Goal: Check status: Check status

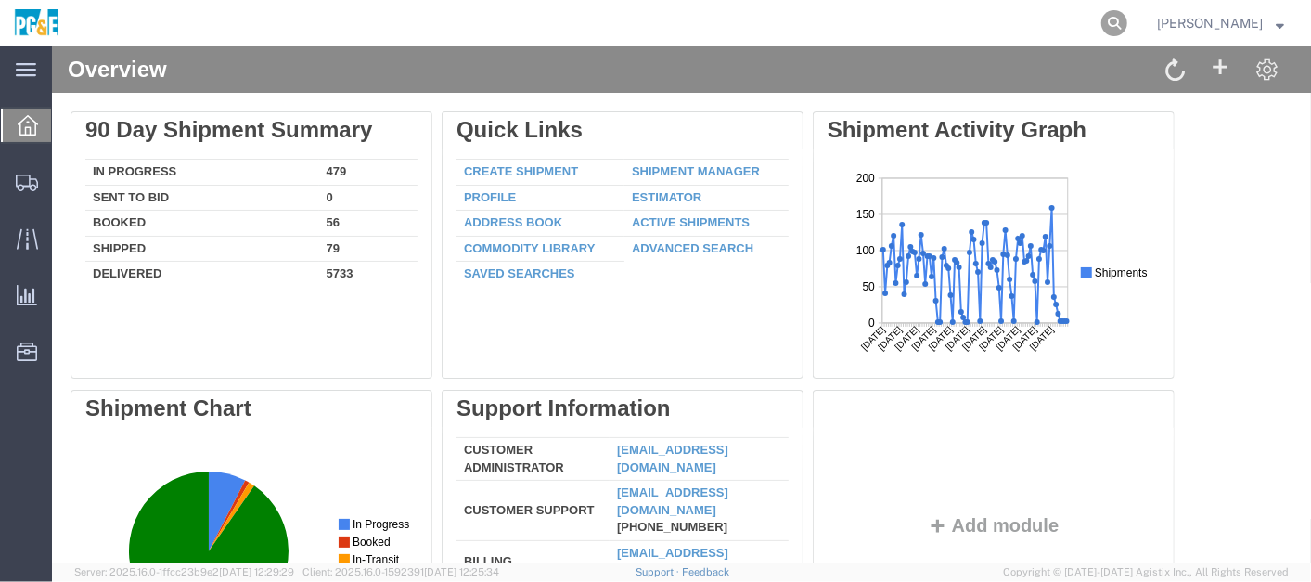
click at [1127, 22] on icon at bounding box center [1114, 23] width 26 height 26
paste input "55742025"
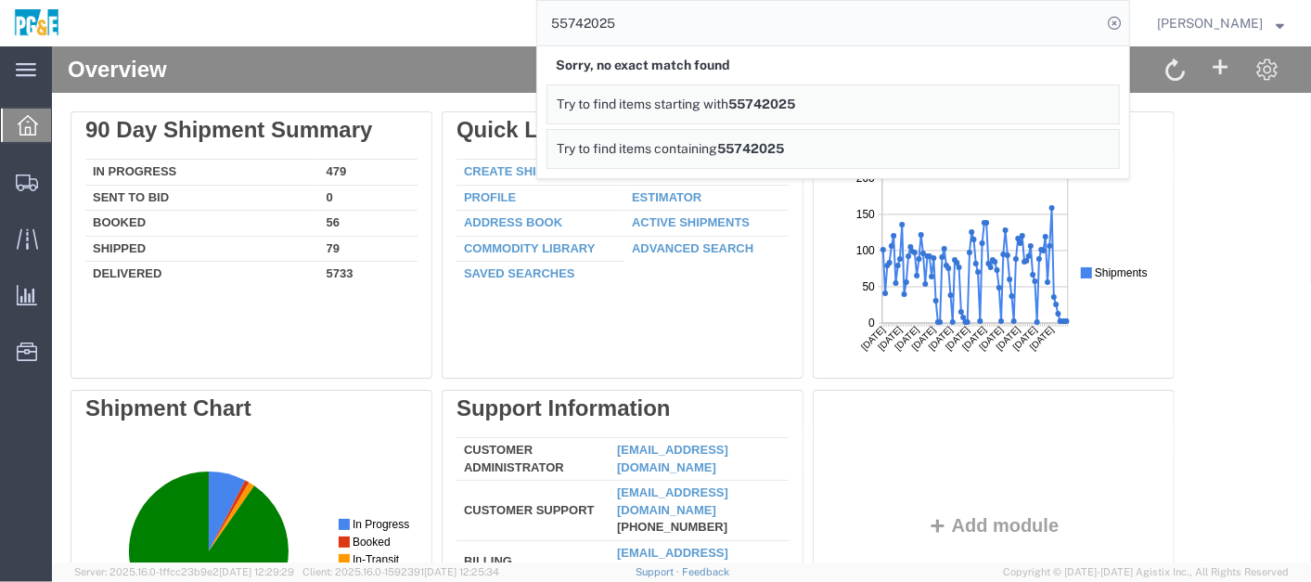
click at [614, 20] on input "55742025" at bounding box center [819, 23] width 564 height 45
drag, startPoint x: 614, startPoint y: 20, endPoint x: 610, endPoint y: 32, distance: 12.1
click at [614, 23] on input "55742025" at bounding box center [819, 23] width 564 height 45
click at [610, 19] on input "55742025" at bounding box center [819, 23] width 564 height 45
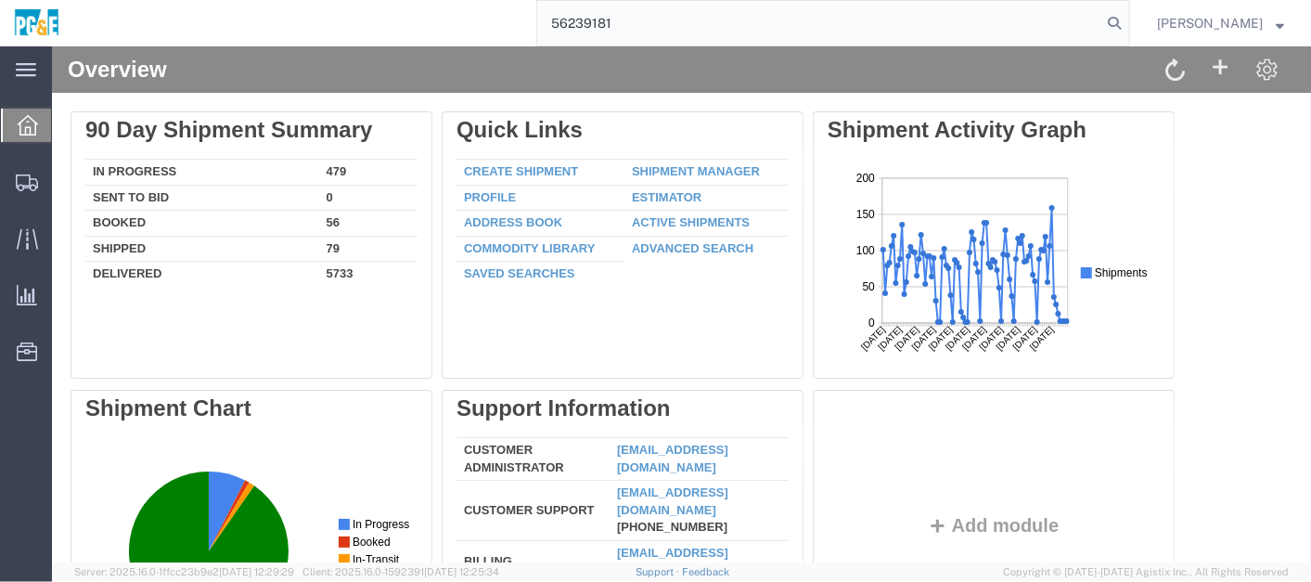
type input "56239181"
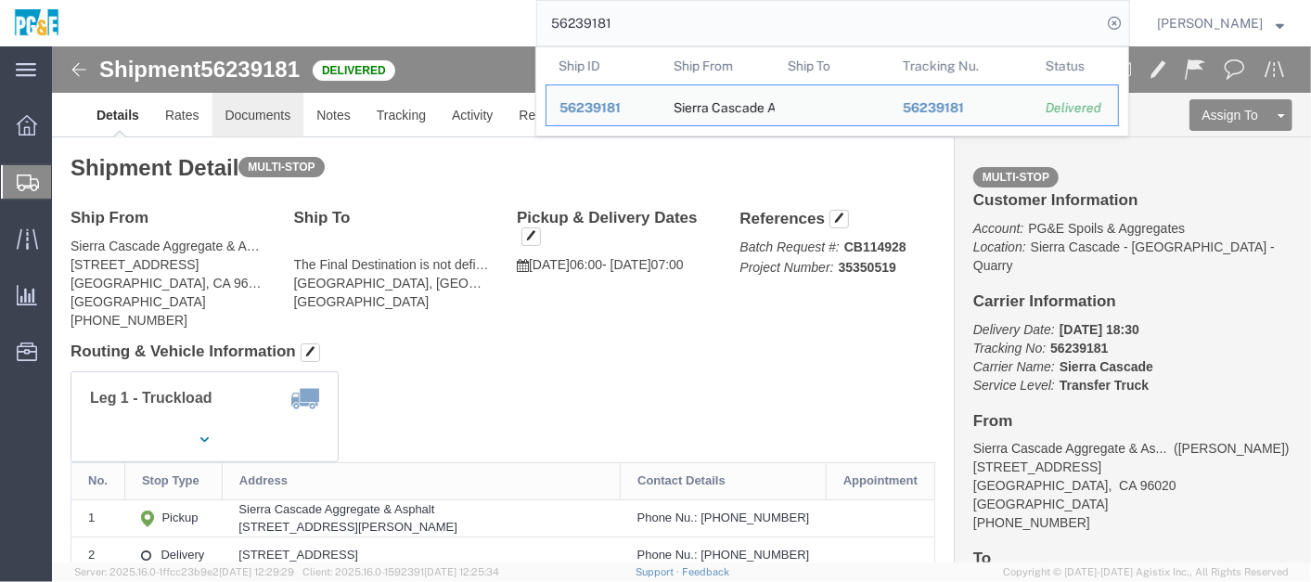
click link "Documents"
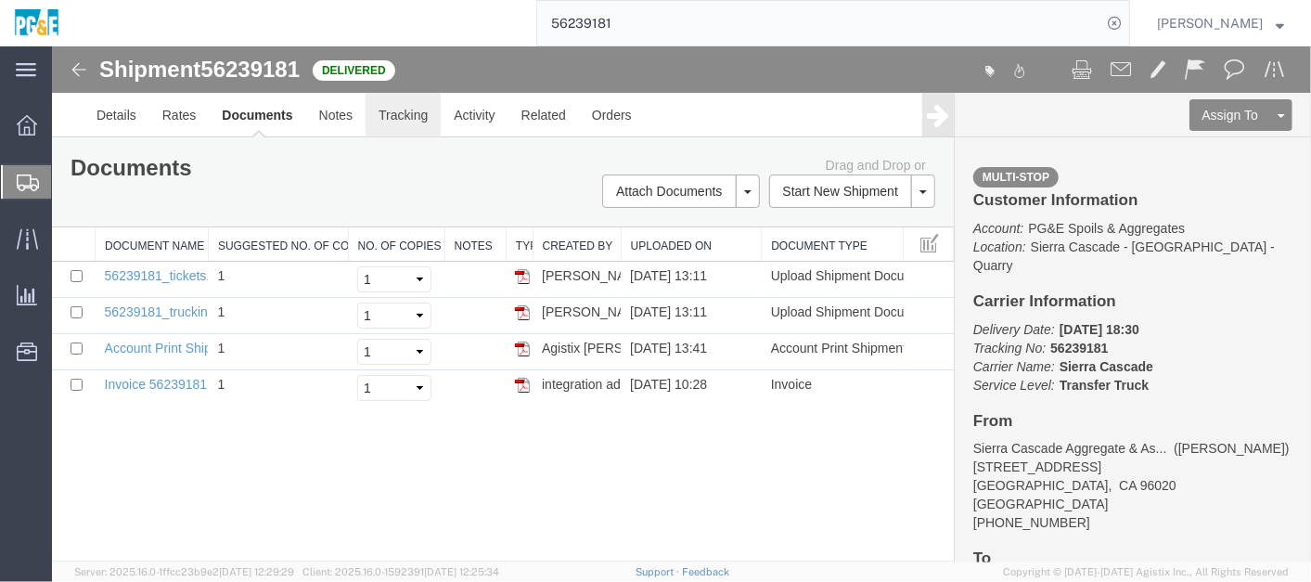
click at [407, 110] on link "Tracking" at bounding box center [402, 114] width 75 height 45
